Goal: Transaction & Acquisition: Purchase product/service

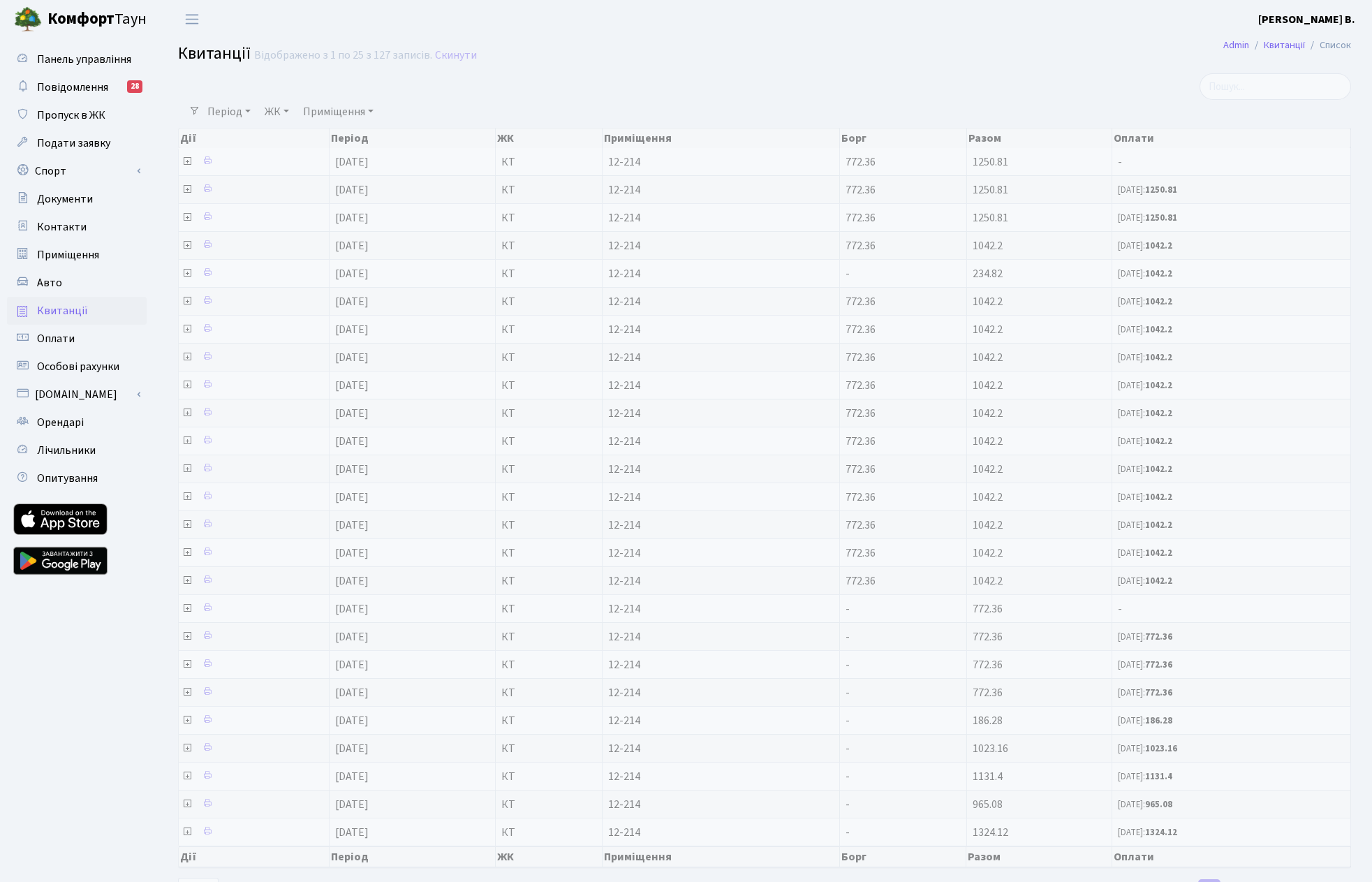
select select "25"
click at [748, 67] on h2 "Квитанції Відображено з 1 по 25 з 127 записів. Скинути" at bounding box center [764, 56] width 1173 height 24
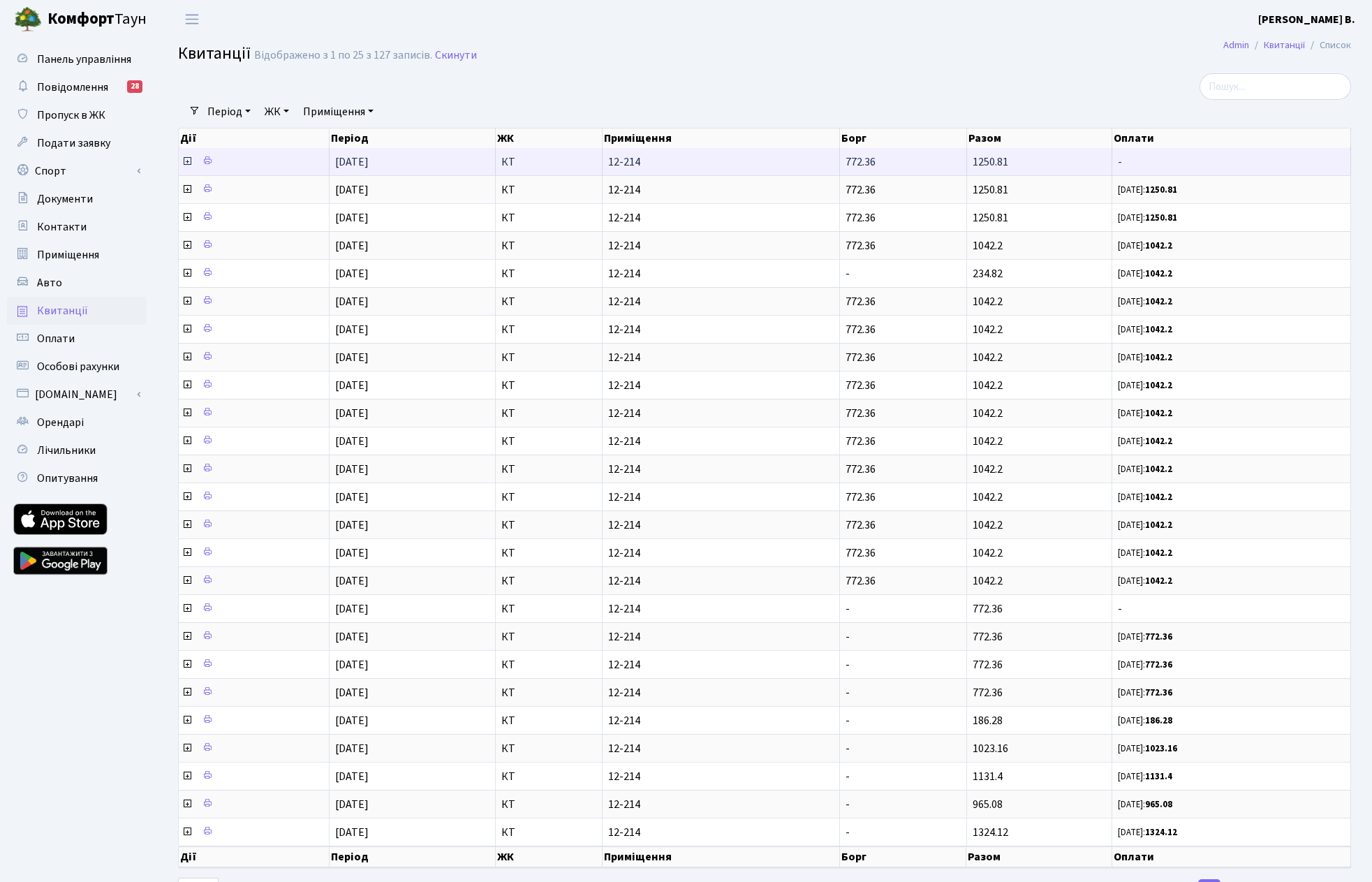
click at [186, 160] on icon at bounding box center [187, 161] width 11 height 11
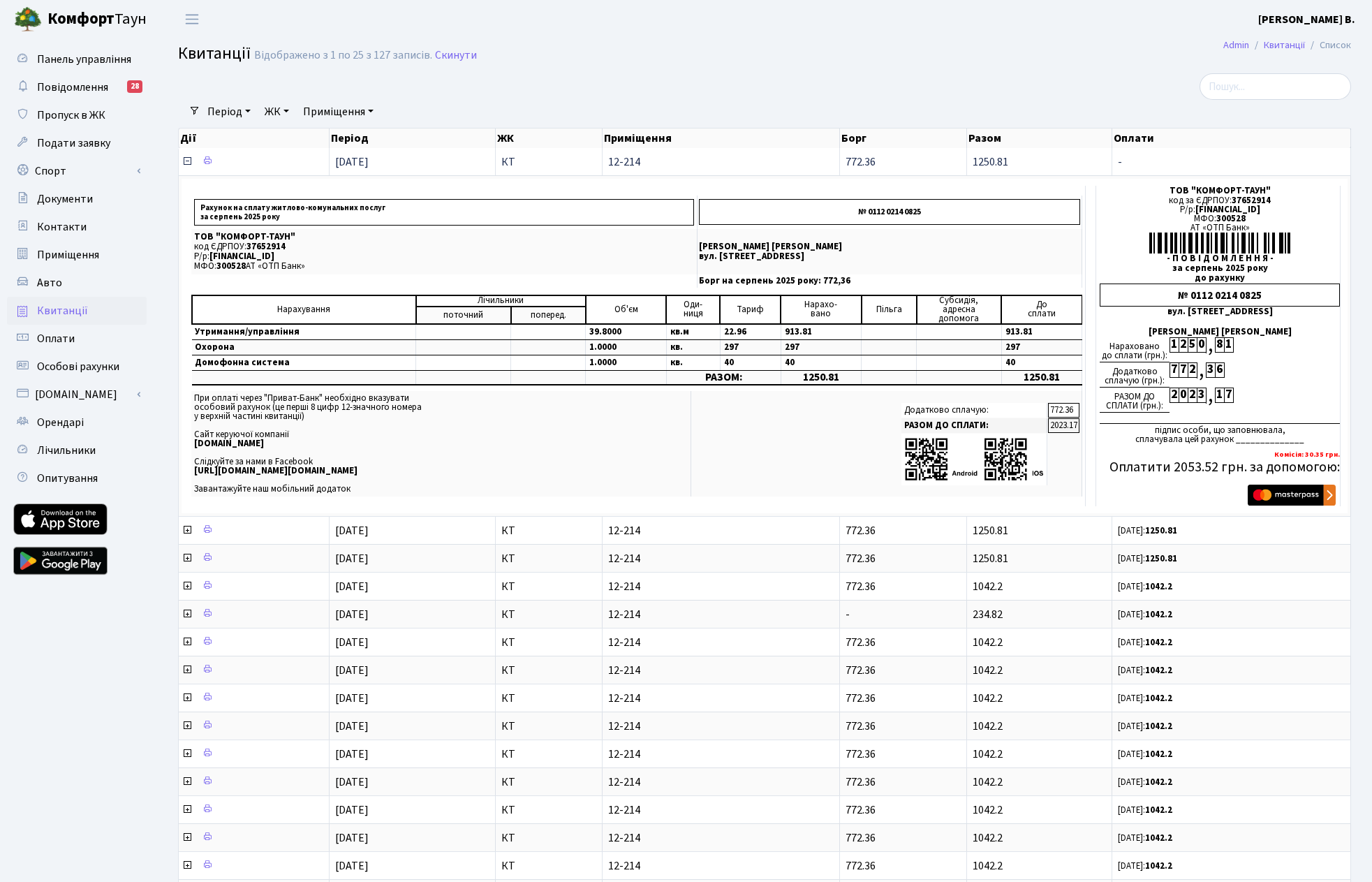
click at [186, 160] on icon at bounding box center [187, 161] width 11 height 11
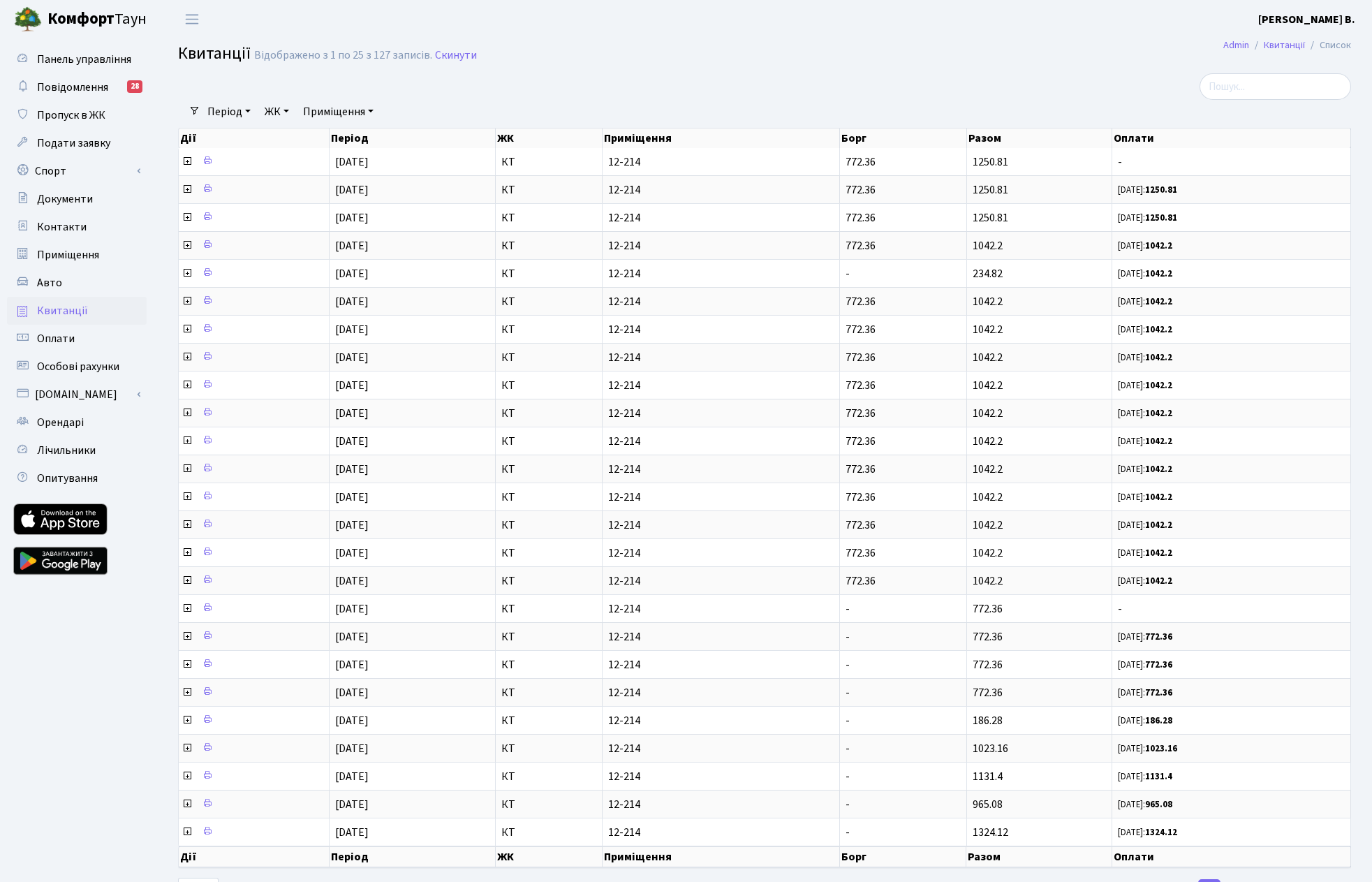
click at [69, 312] on span "Квитанції" at bounding box center [62, 311] width 51 height 15
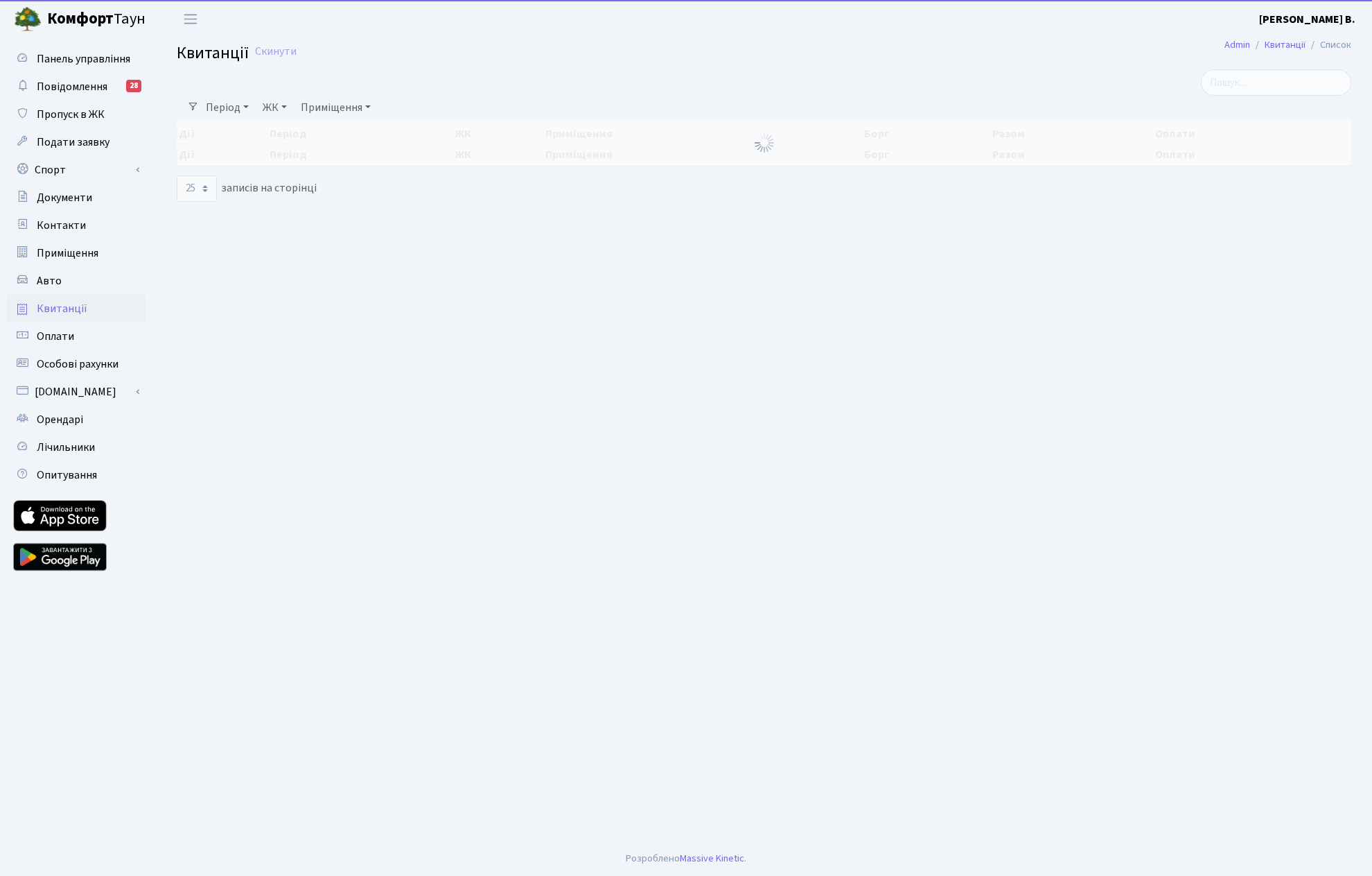
select select "25"
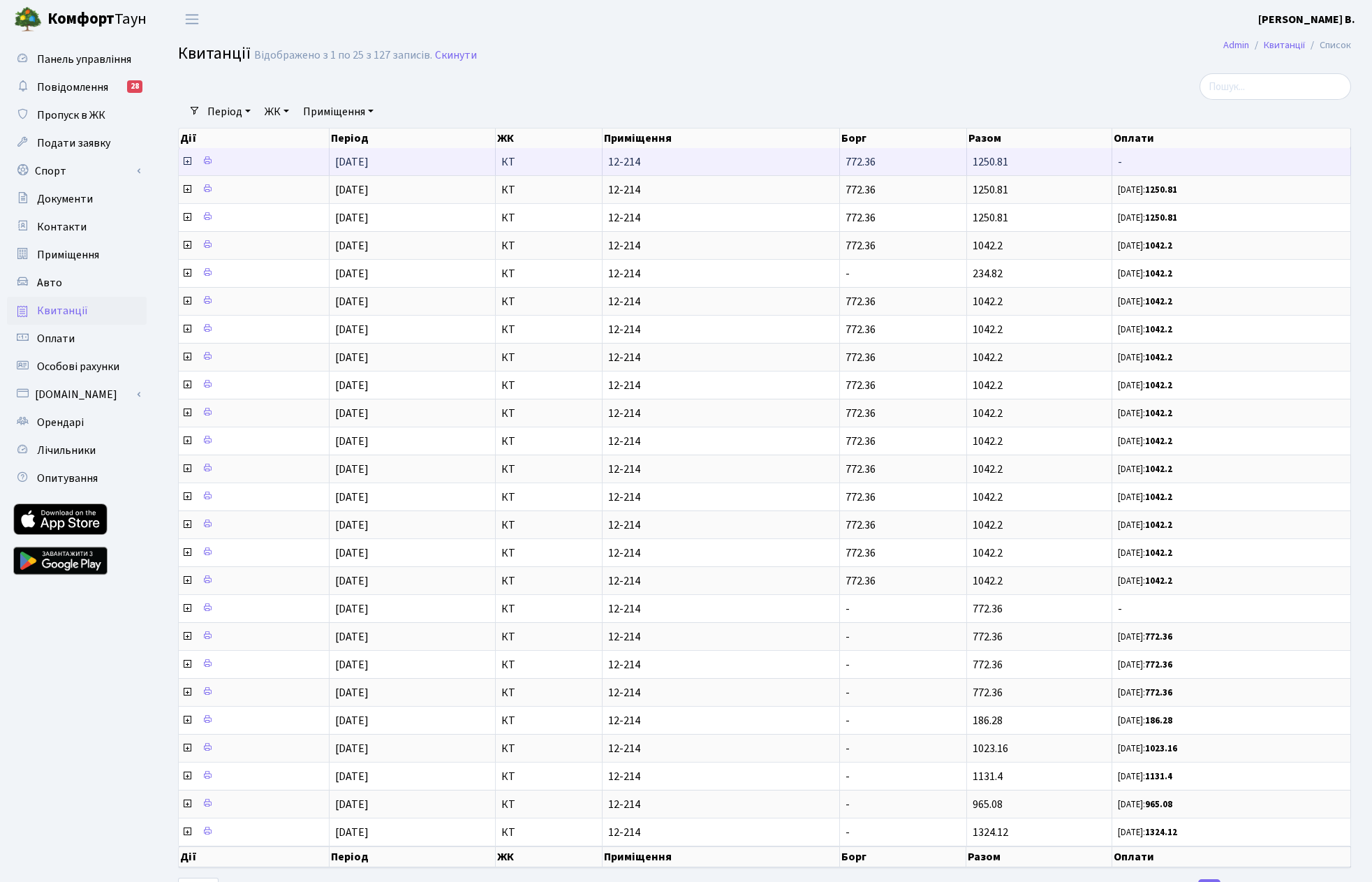
click at [189, 160] on icon at bounding box center [187, 161] width 11 height 11
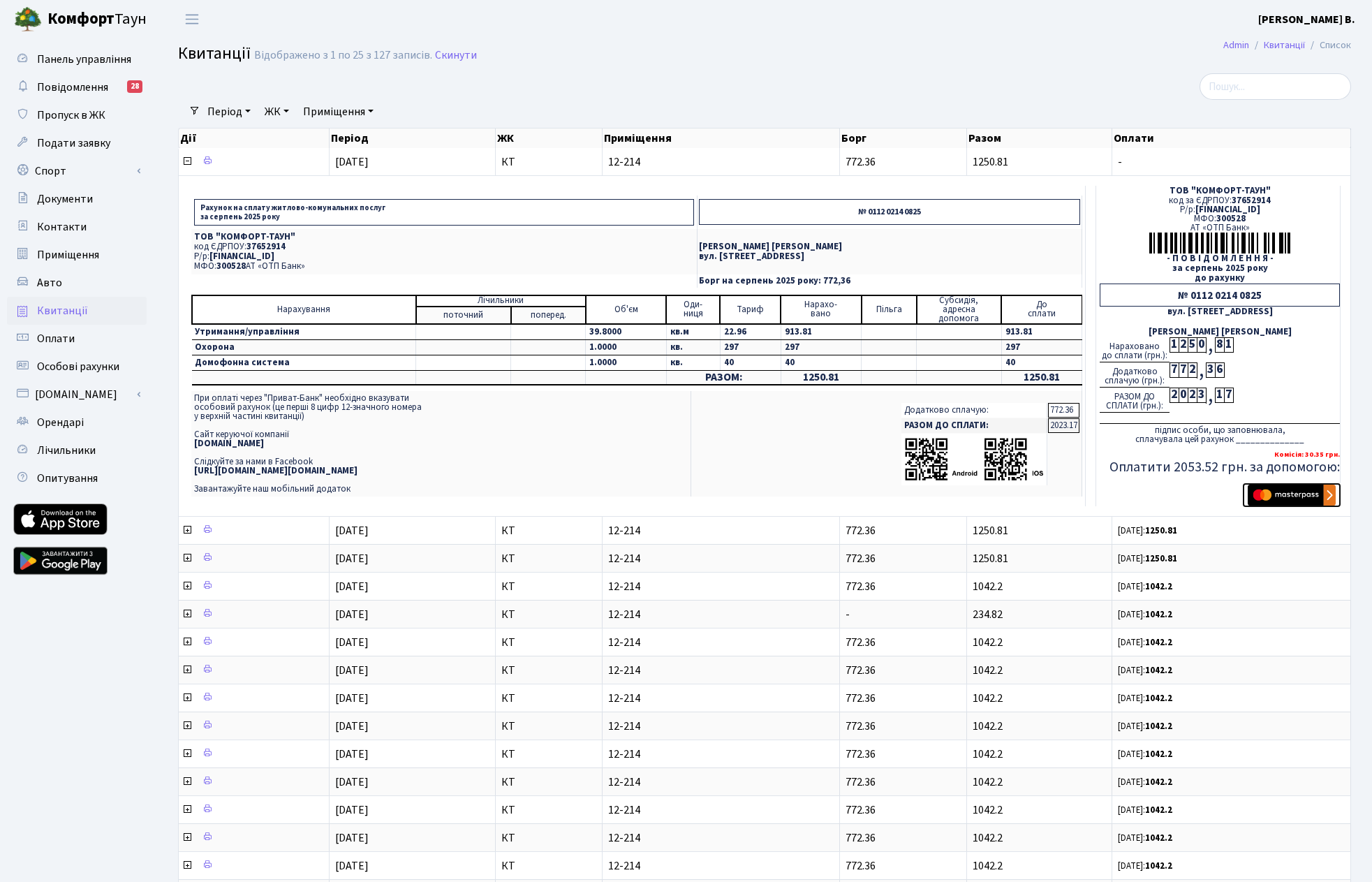
click at [1309, 492] on img "submit" at bounding box center [1291, 495] width 88 height 21
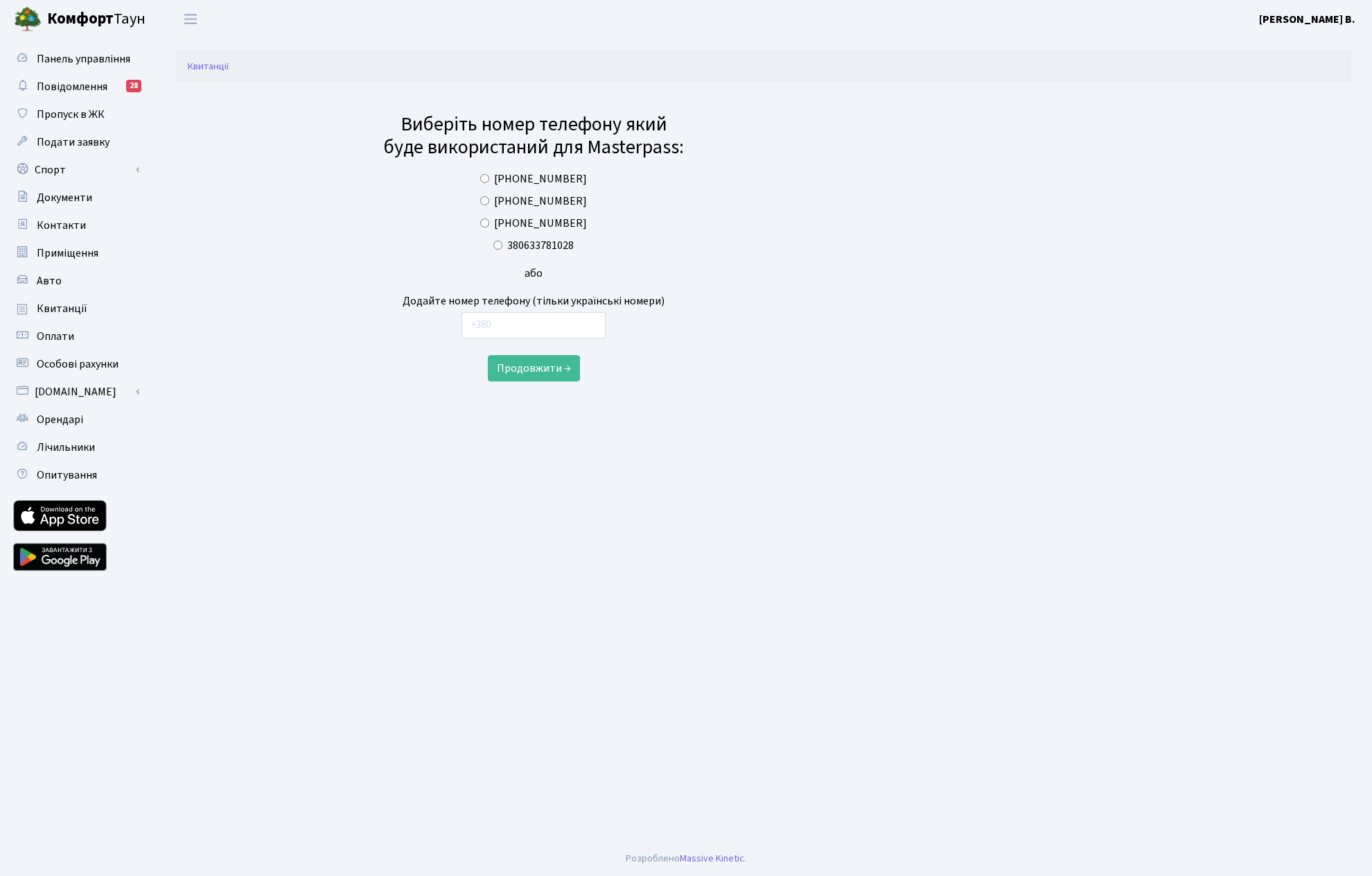
click at [490, 223] on input "+380633781028" at bounding box center [485, 223] width 9 height 9
radio input "true"
click at [559, 369] on button "Продовжити →" at bounding box center [534, 368] width 92 height 27
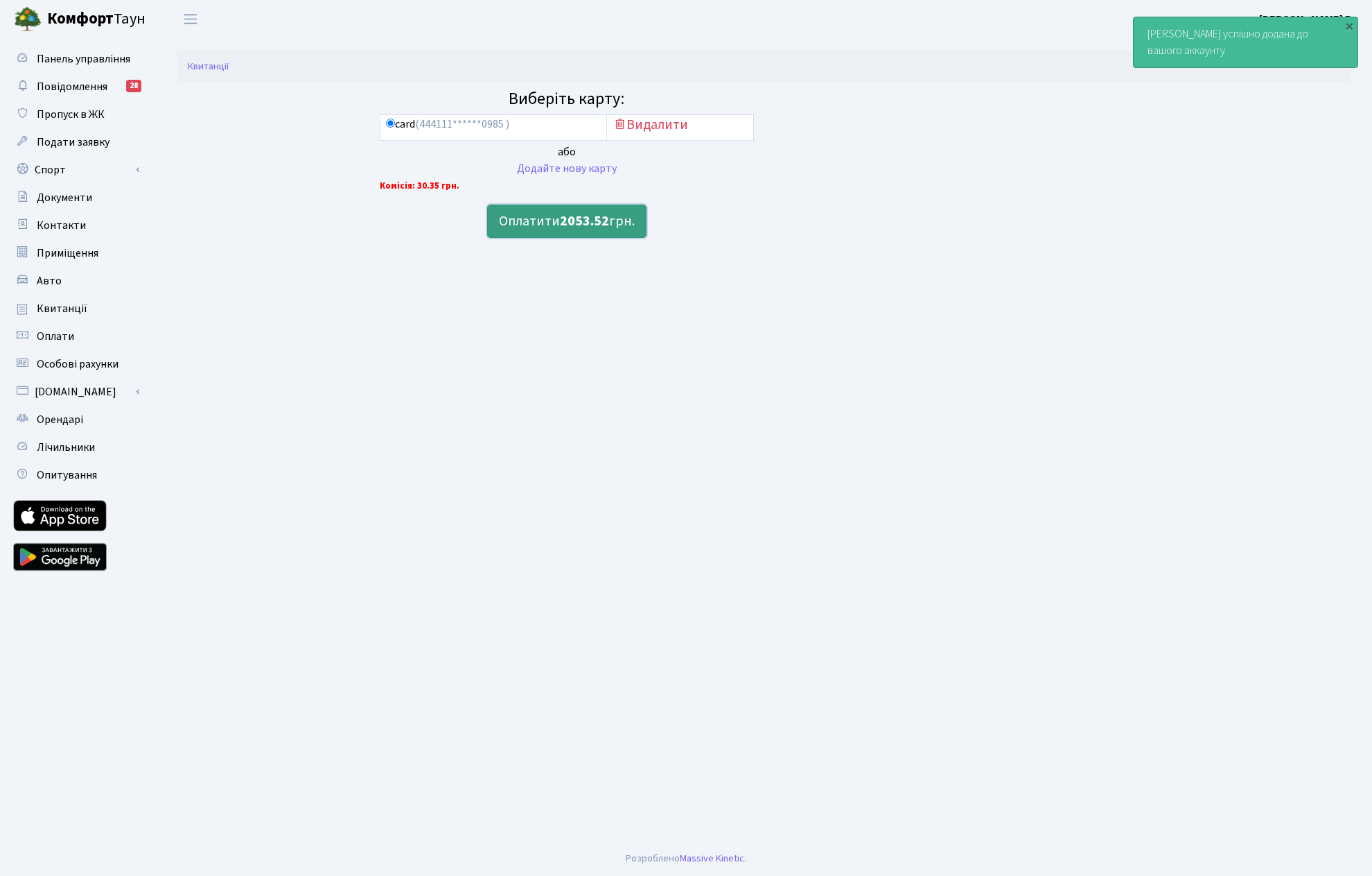
click at [601, 223] on b "2053.52" at bounding box center [584, 221] width 49 height 20
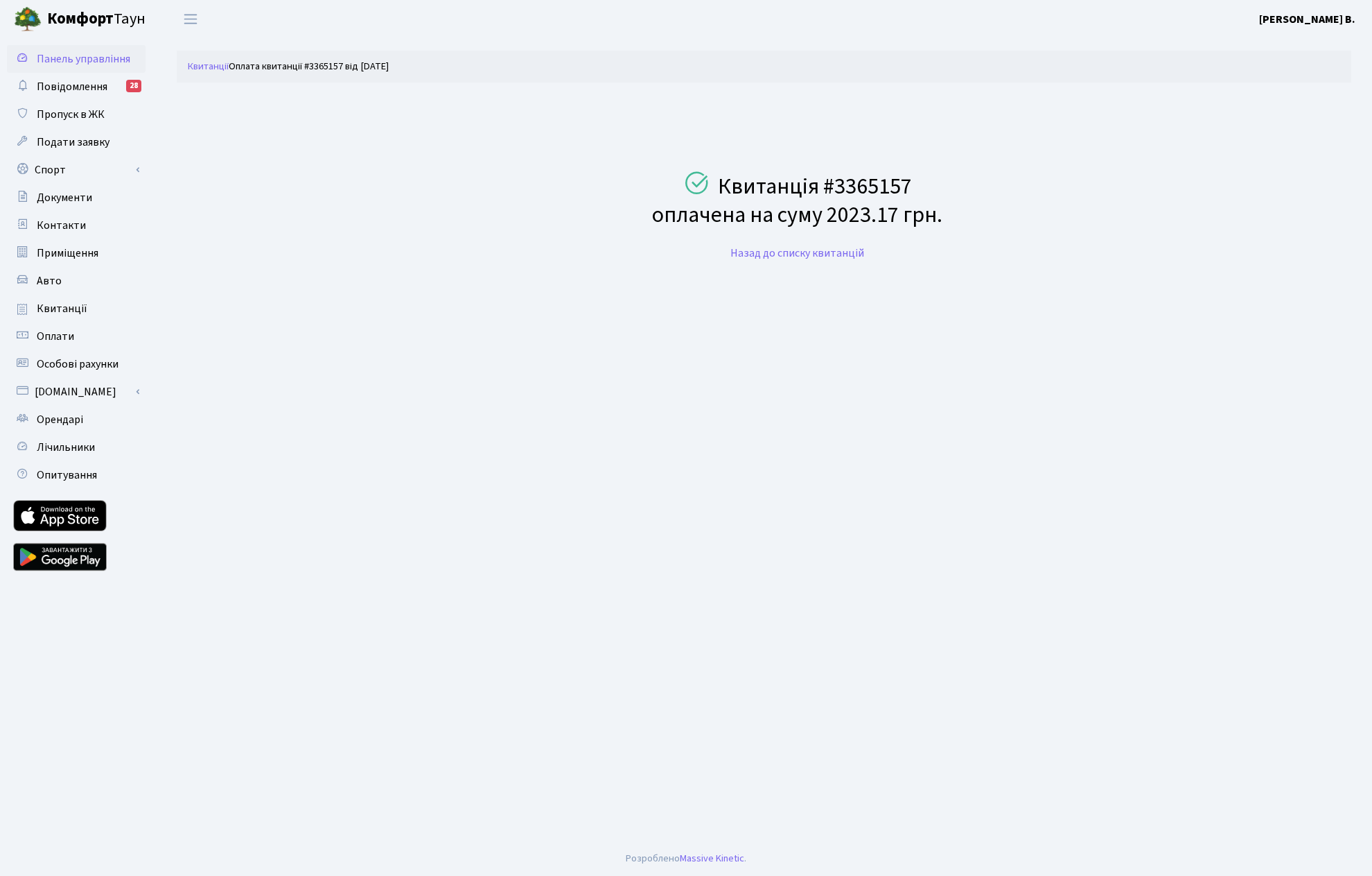
click at [80, 58] on span "Панель управління" at bounding box center [83, 59] width 93 height 15
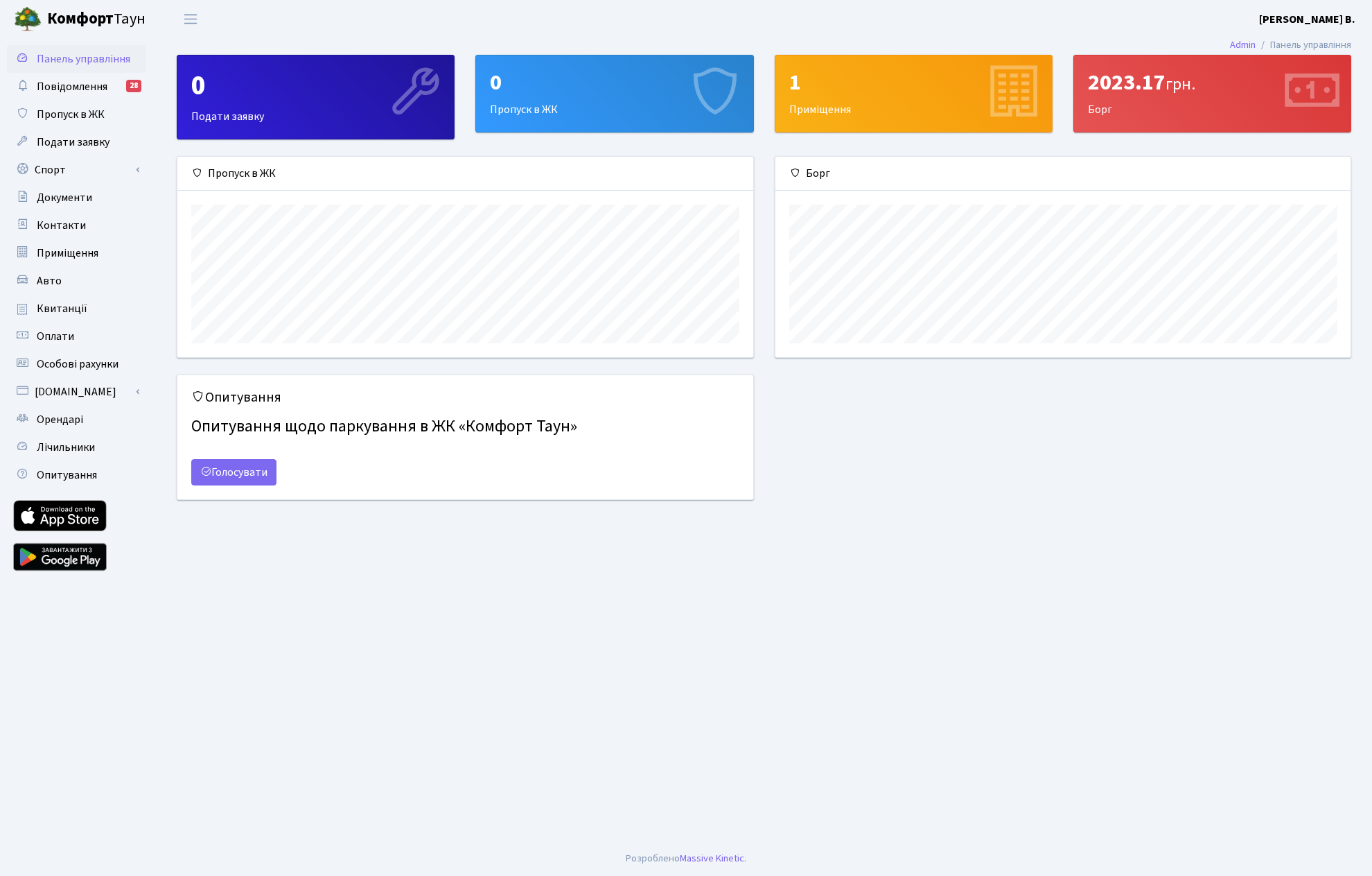
scroll to position [200, 575]
click at [80, 303] on span "Квитанції" at bounding box center [61, 309] width 51 height 15
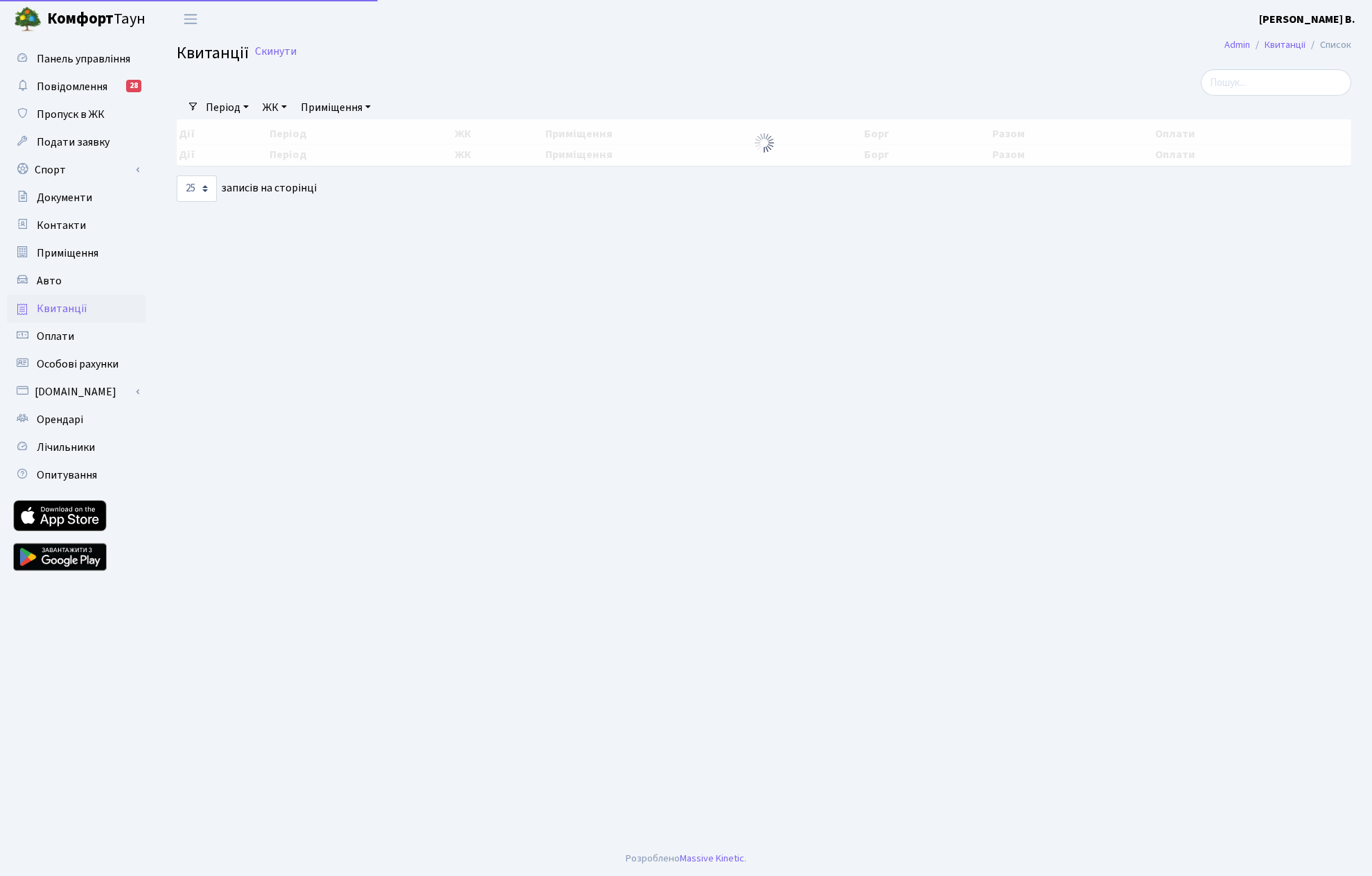
select select "25"
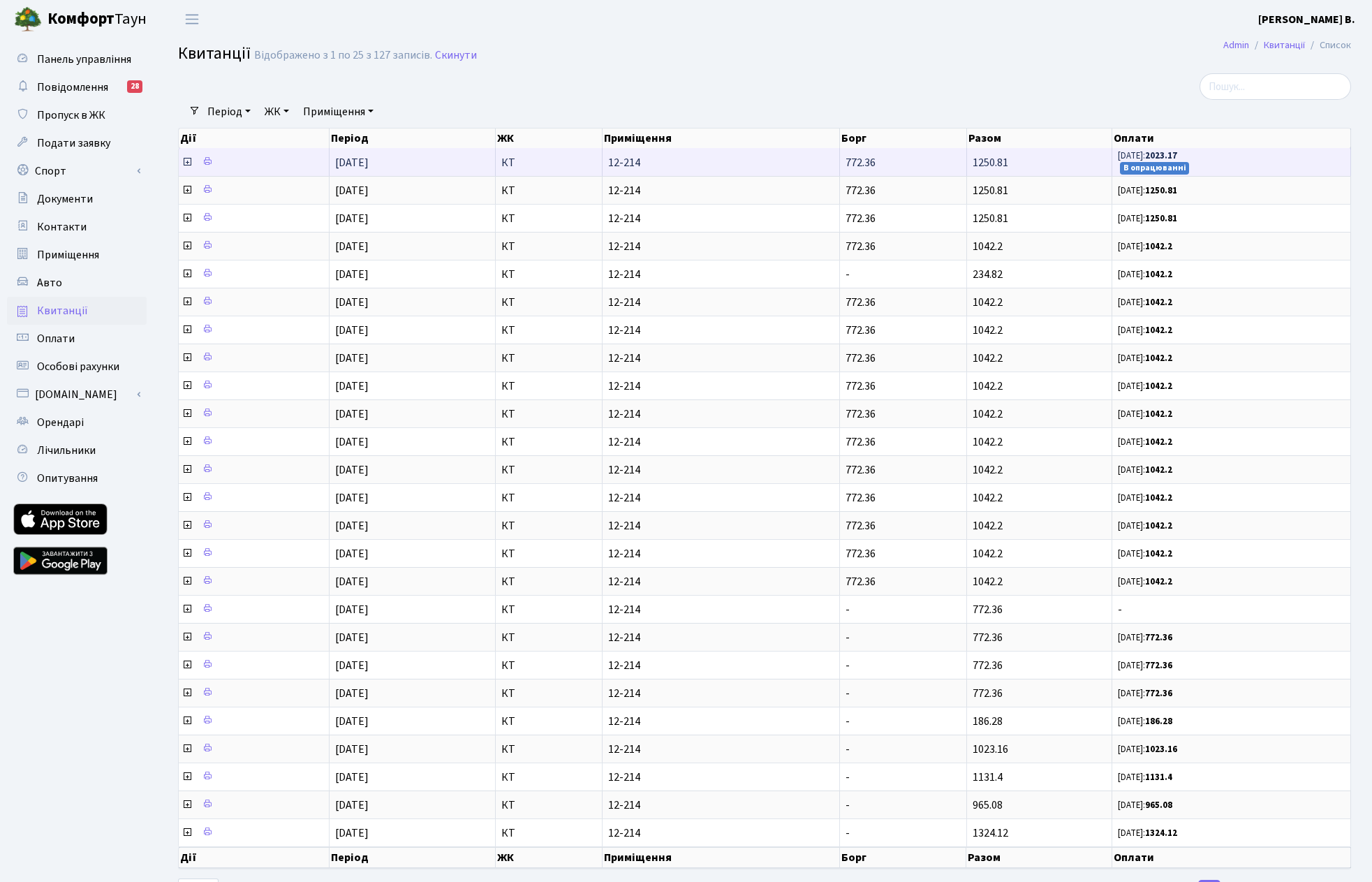
click at [182, 160] on icon at bounding box center [187, 162] width 11 height 11
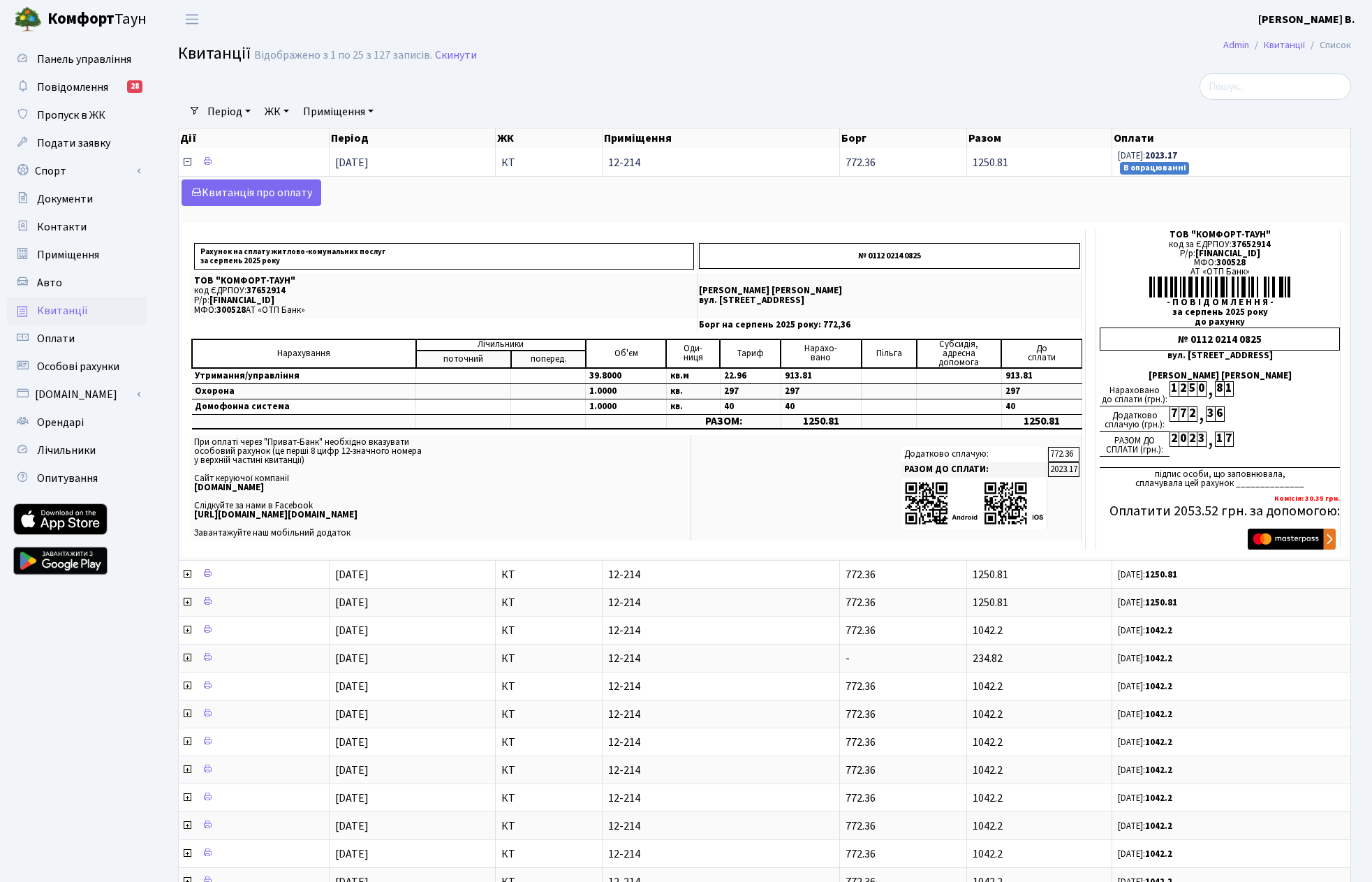
click at [183, 159] on icon at bounding box center [187, 162] width 11 height 11
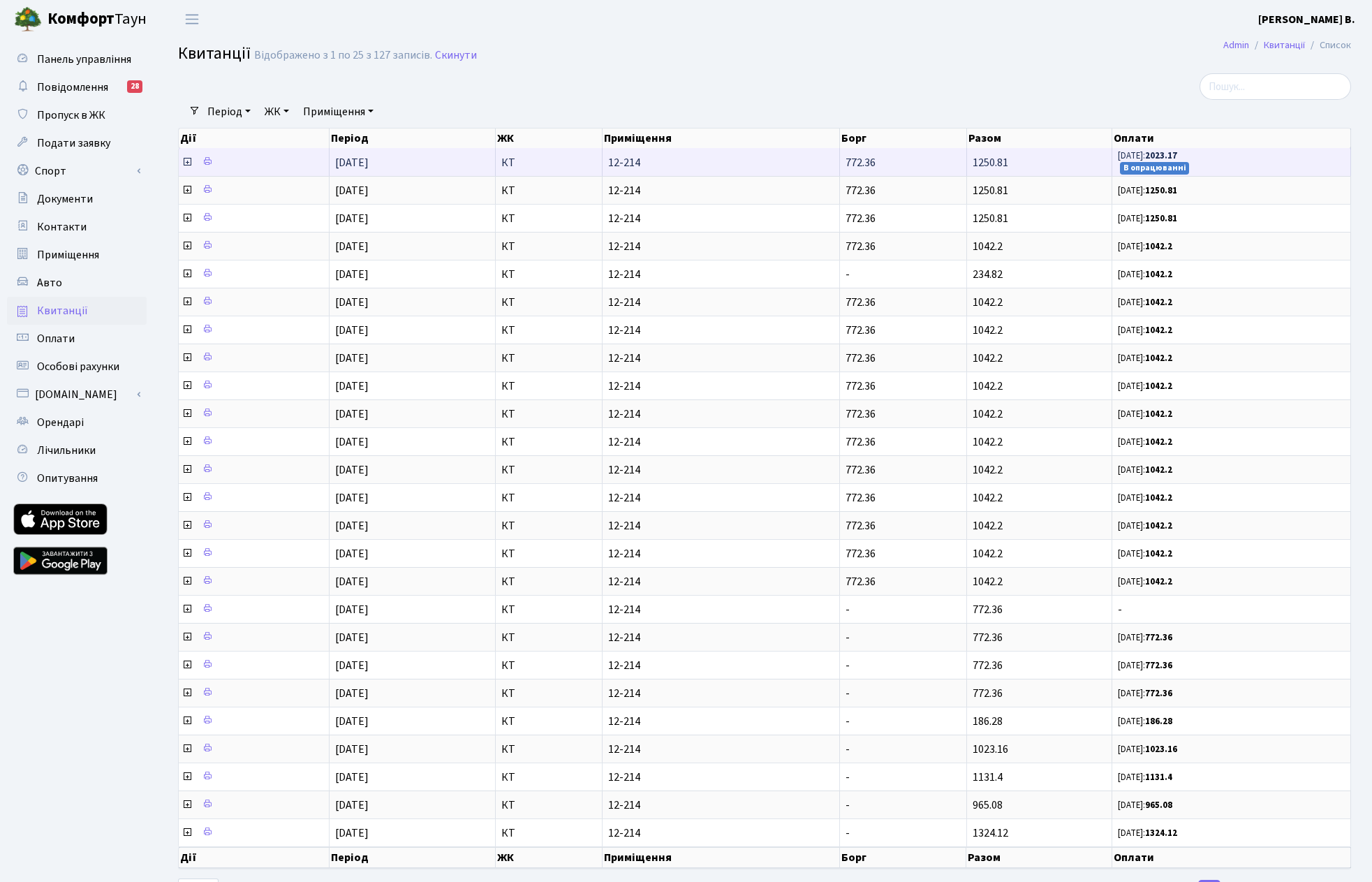
click at [186, 160] on icon at bounding box center [187, 162] width 11 height 11
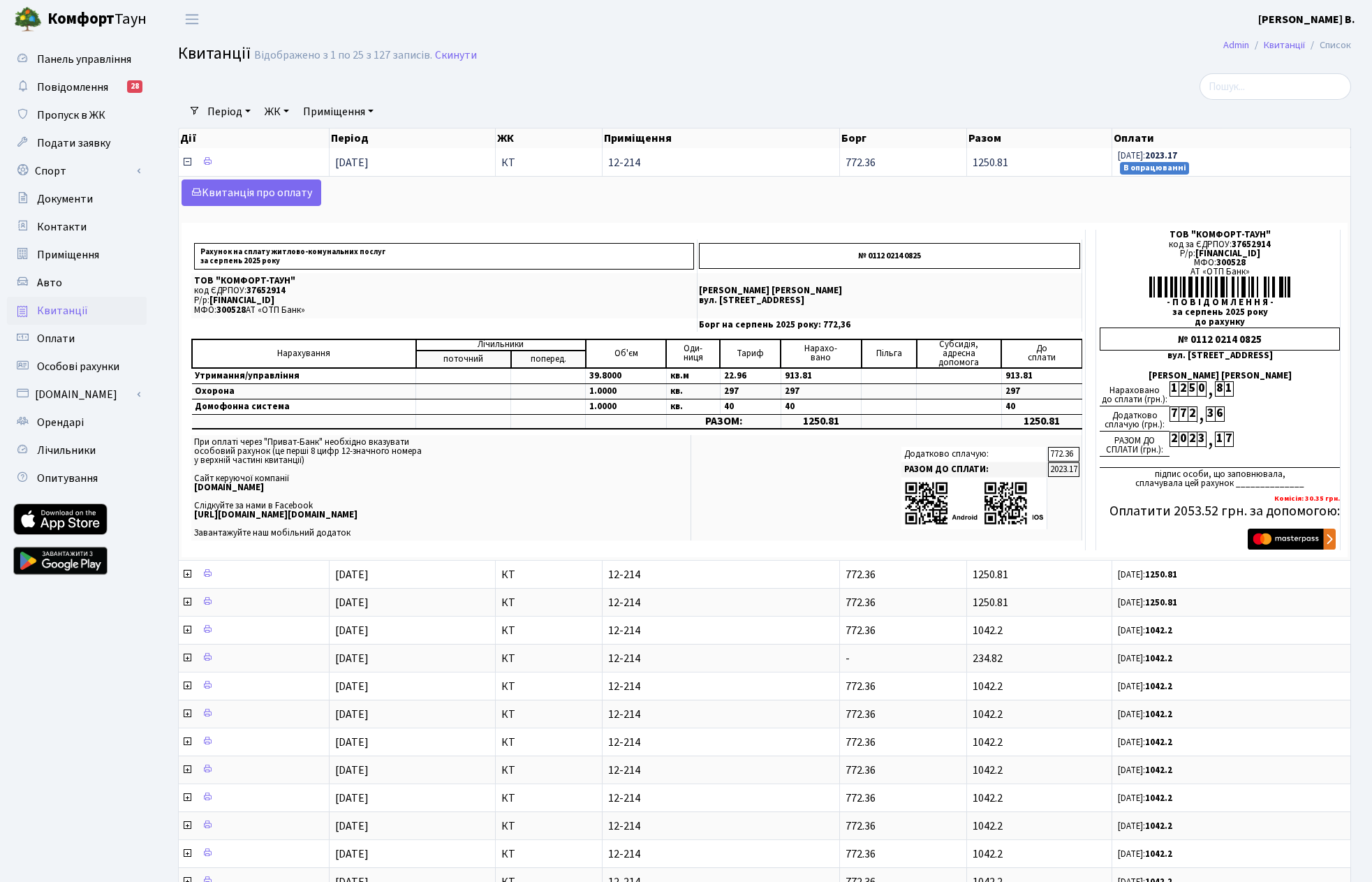
click at [189, 162] on icon at bounding box center [187, 162] width 11 height 11
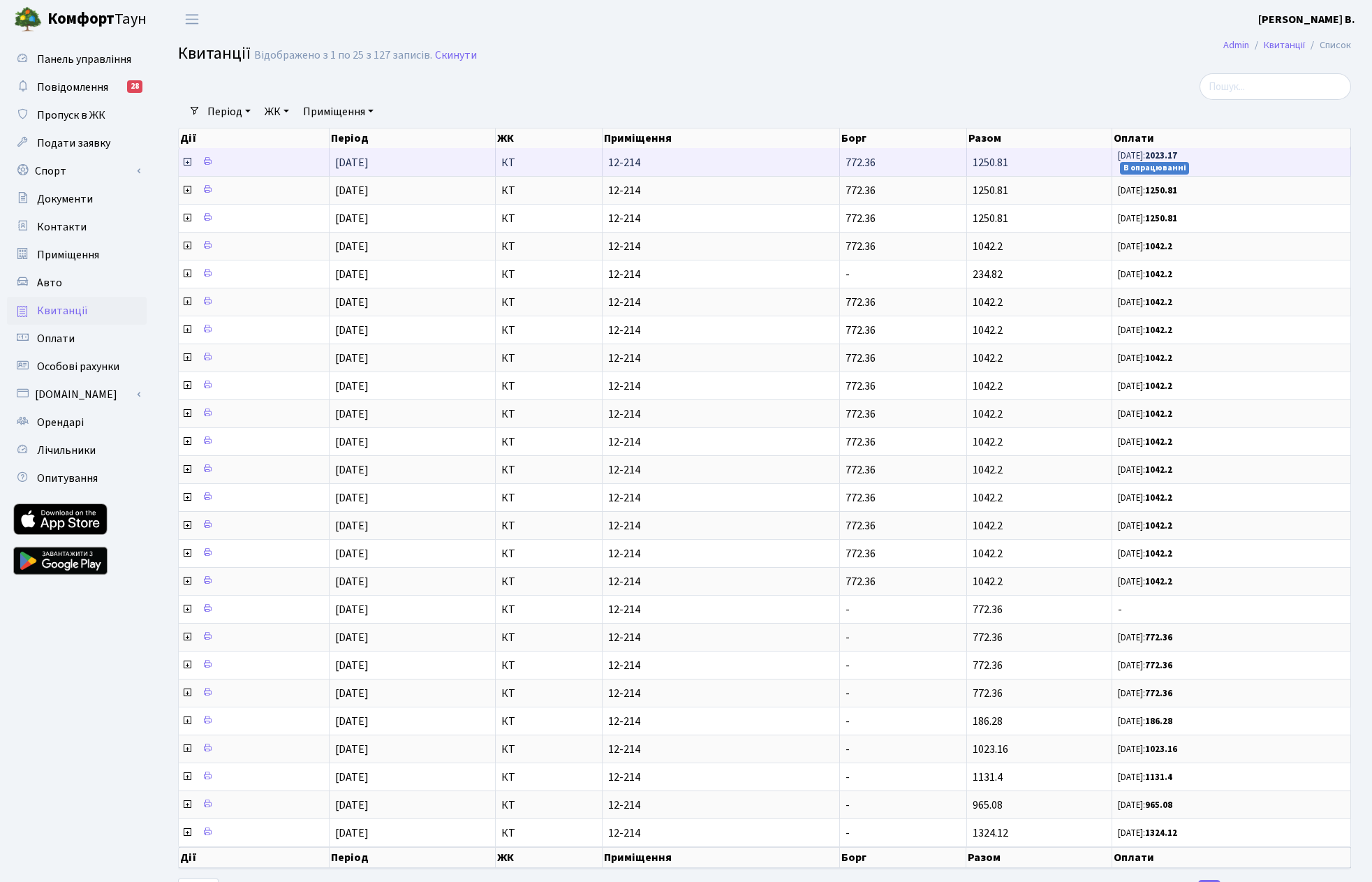
click at [187, 161] on icon at bounding box center [187, 162] width 11 height 11
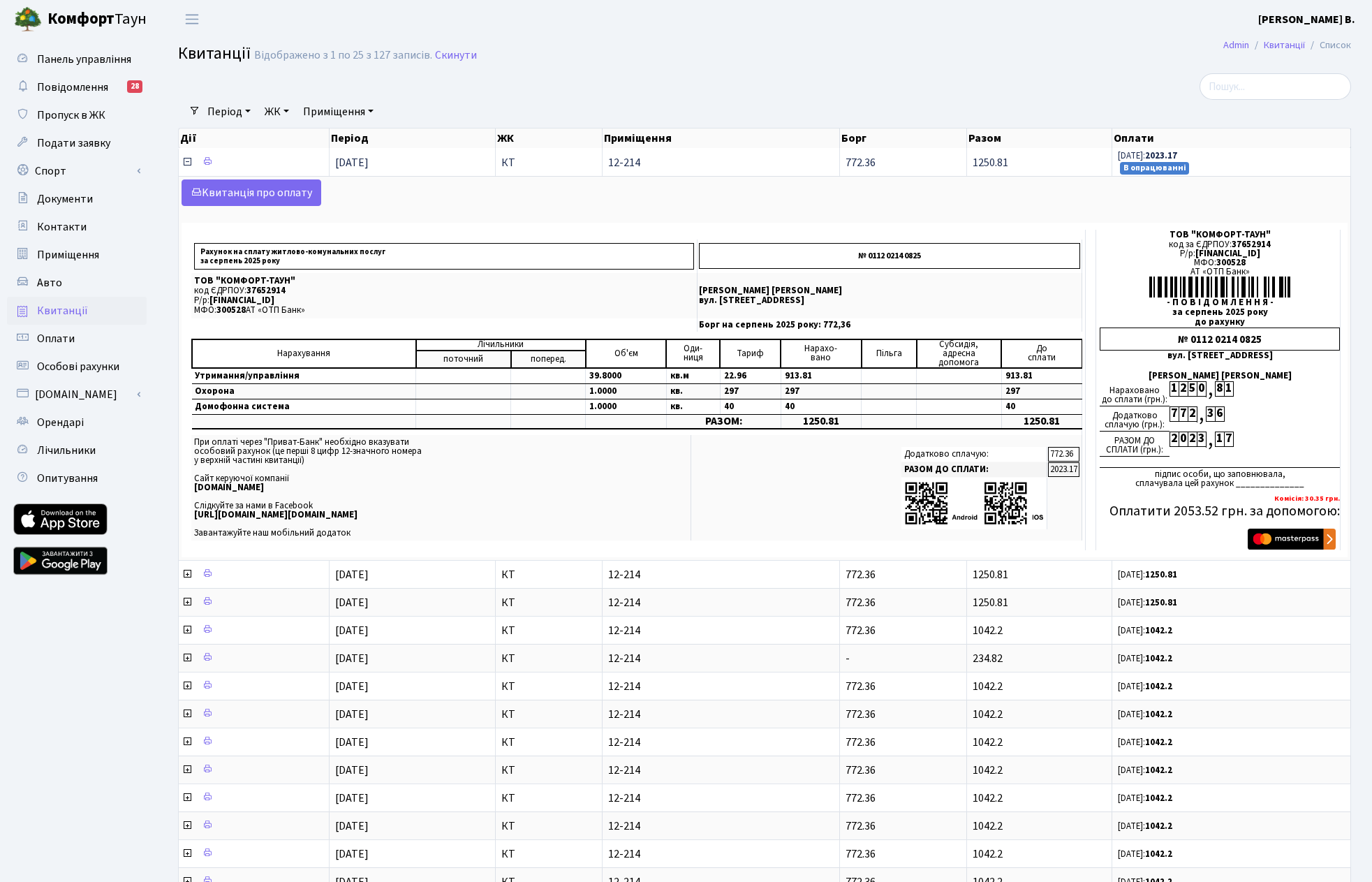
click at [189, 160] on icon at bounding box center [187, 162] width 11 height 11
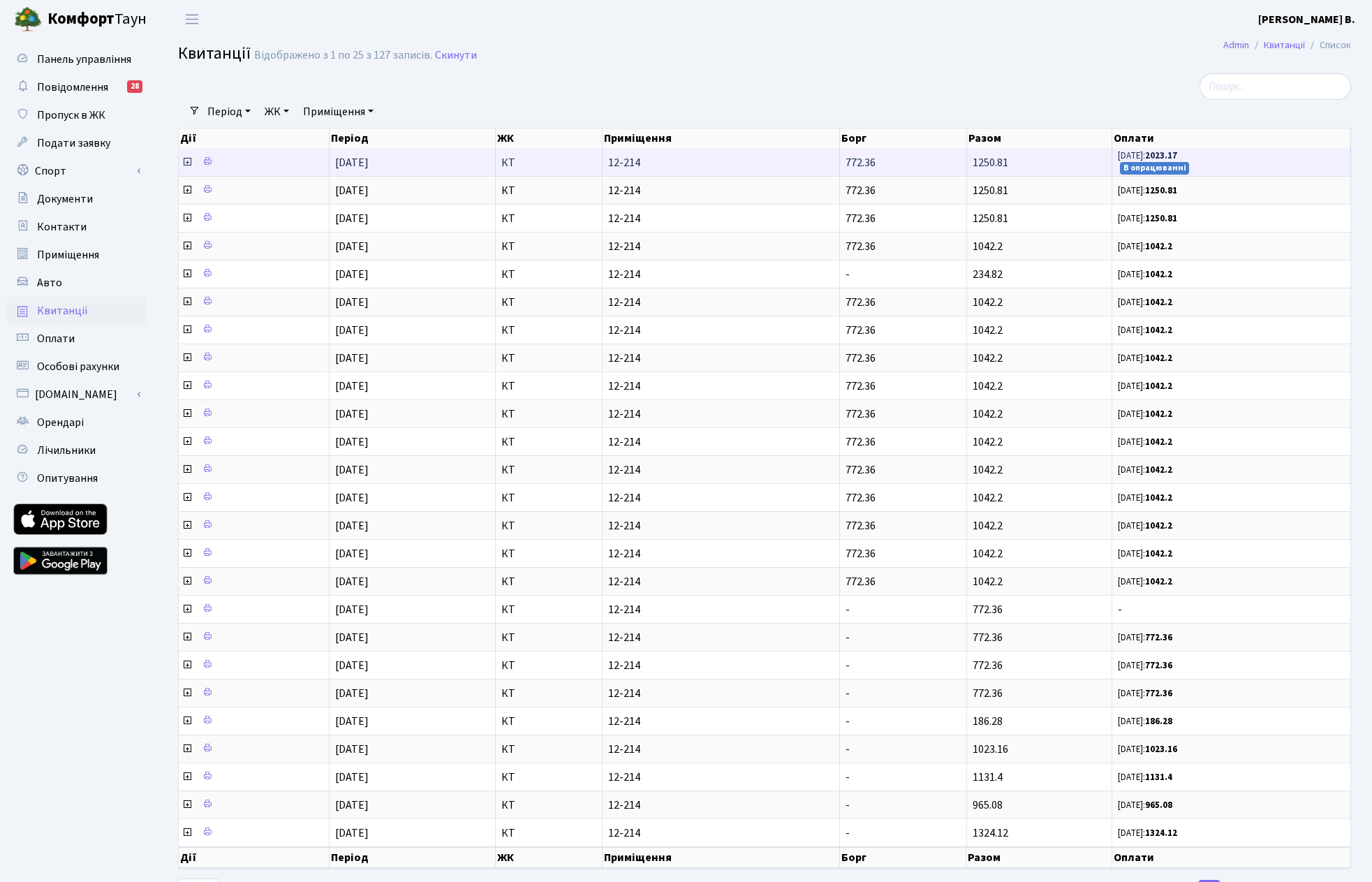
click at [186, 163] on icon at bounding box center [187, 162] width 11 height 11
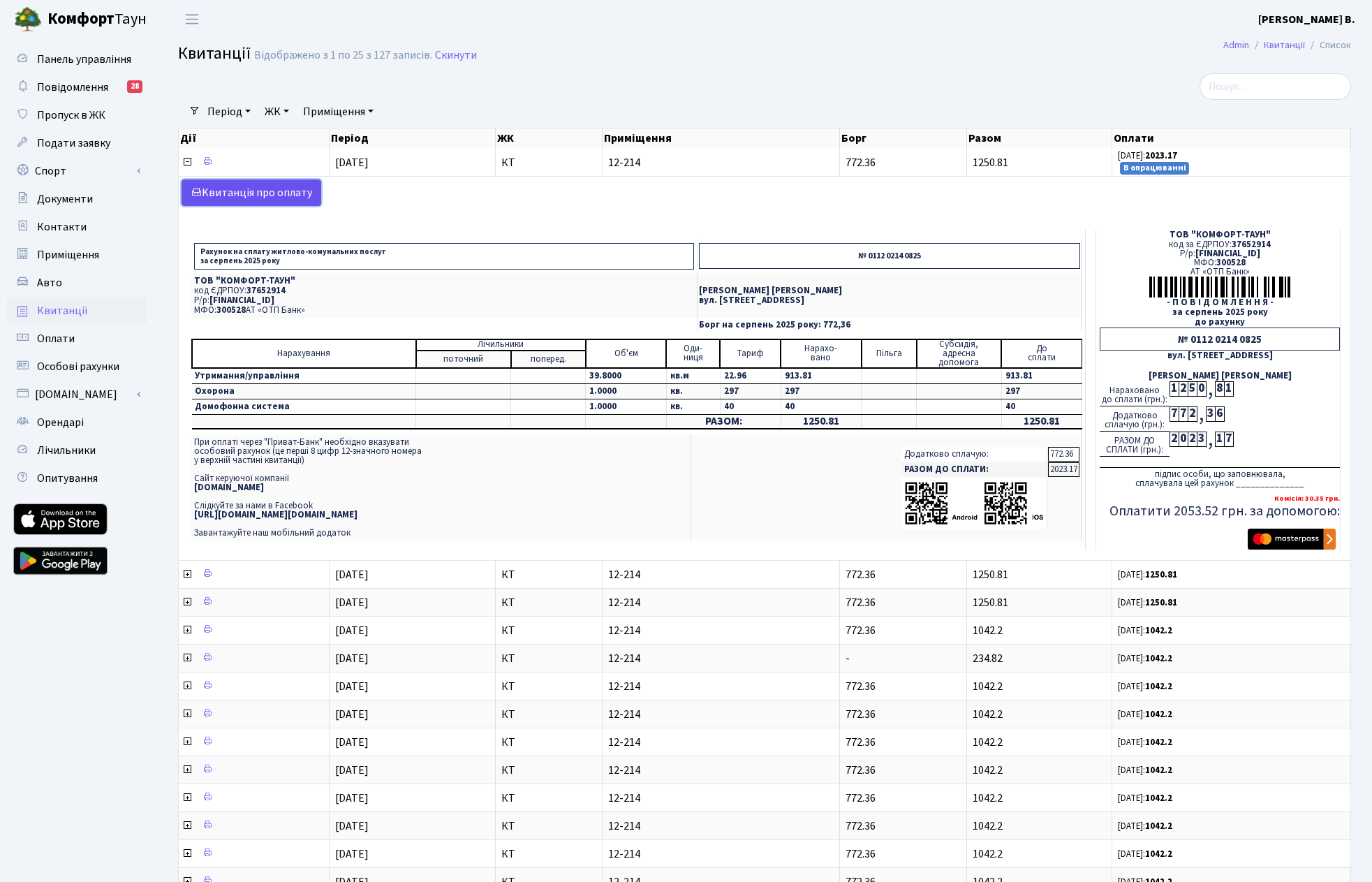
click at [256, 192] on link "Kвитанція про оплату" at bounding box center [251, 192] width 140 height 27
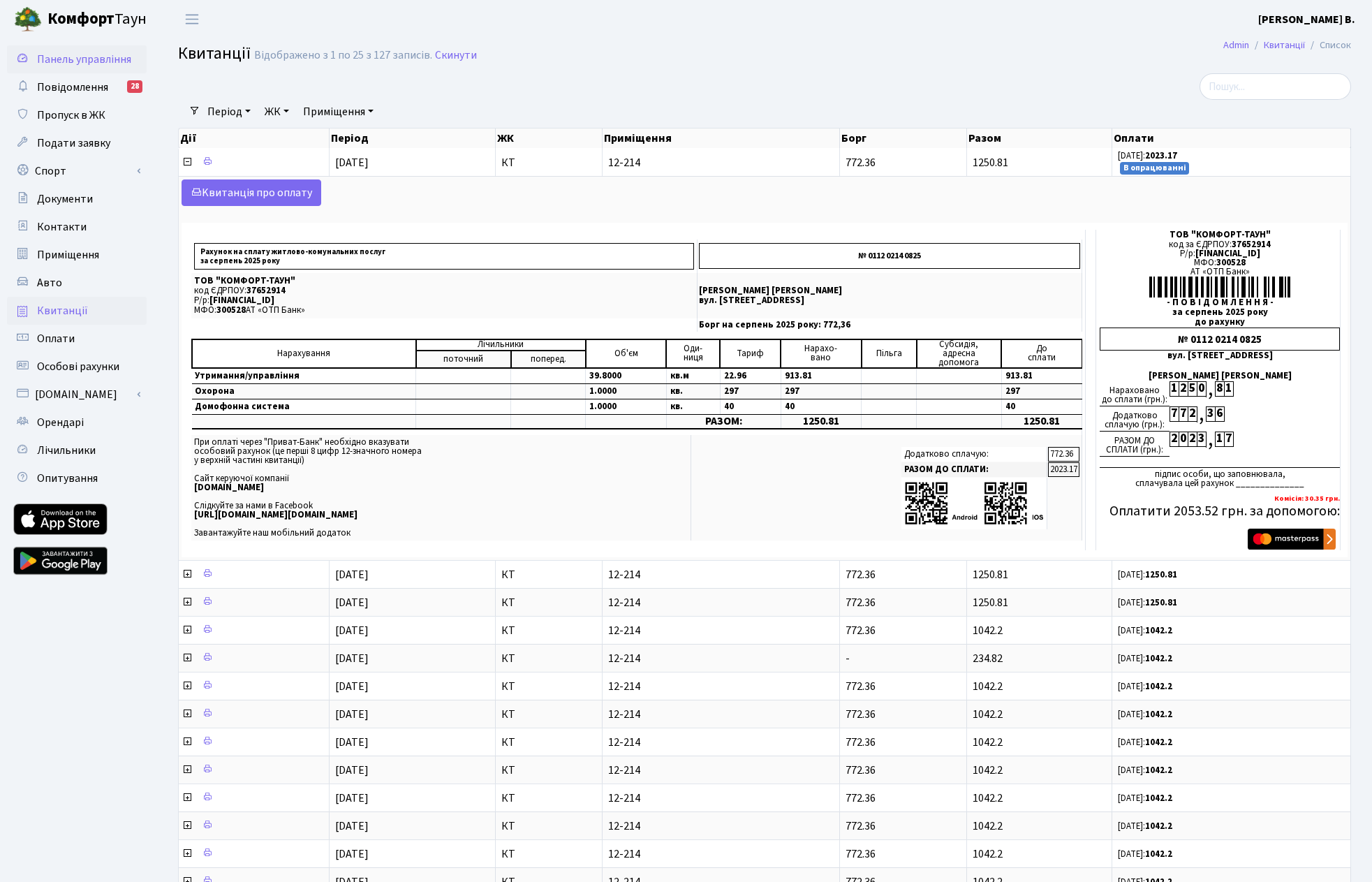
click at [89, 59] on span "Панель управління" at bounding box center [83, 60] width 94 height 15
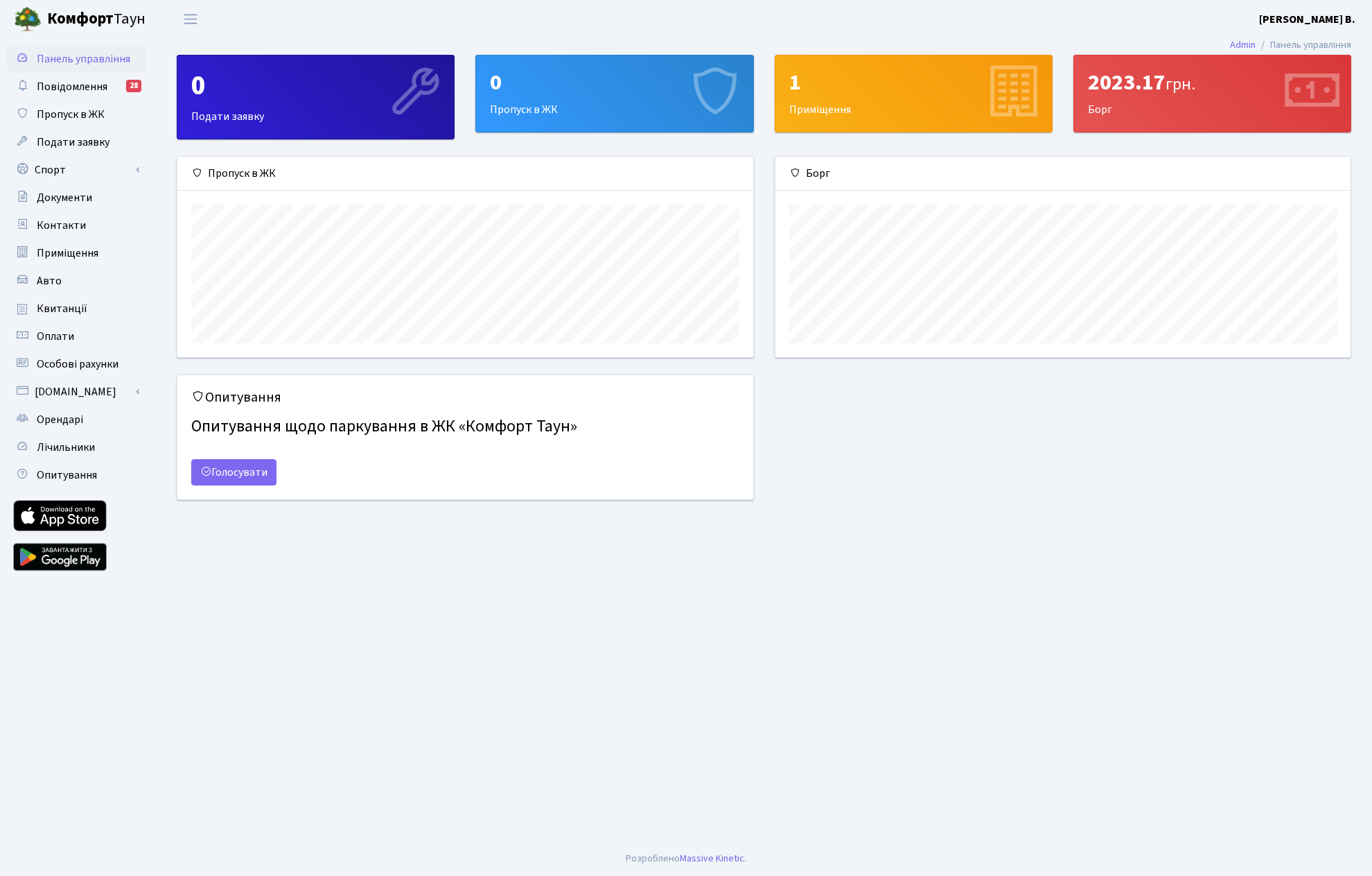
scroll to position [200, 575]
